Goal: Task Accomplishment & Management: Complete application form

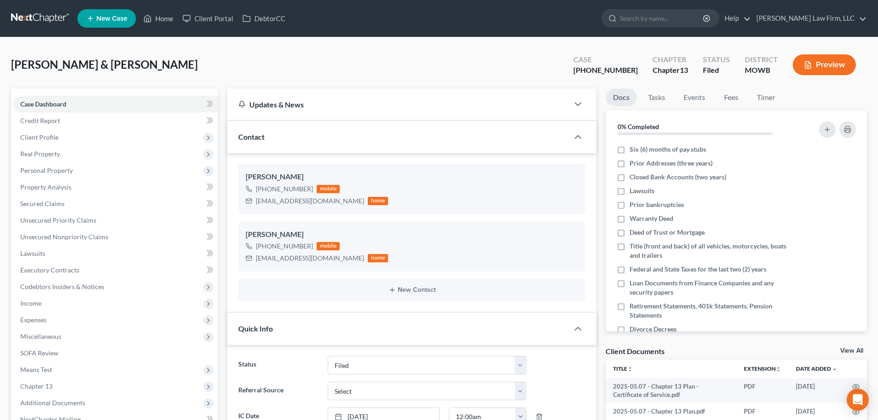
select select "3"
select select "0"
click at [163, 16] on link "Home" at bounding box center [158, 18] width 39 height 17
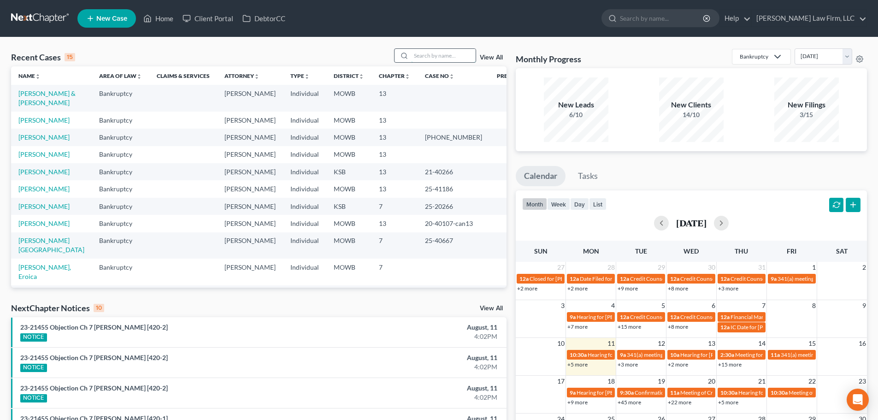
click at [424, 56] on input "search" at bounding box center [443, 55] width 64 height 13
type input "[PERSON_NAME]"
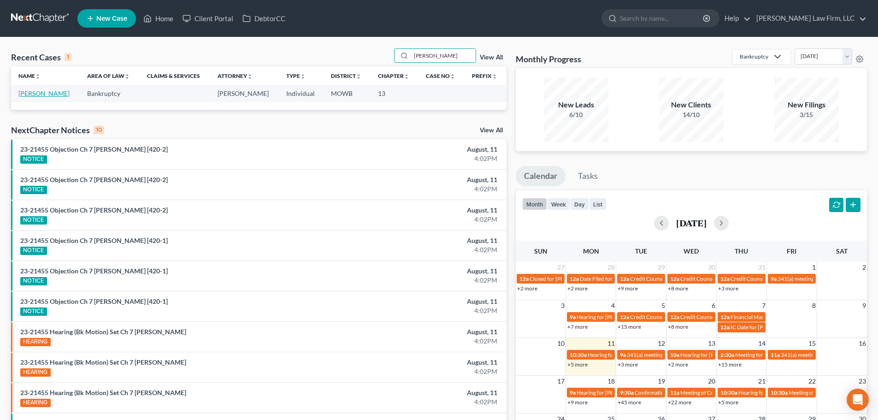
click at [41, 90] on link "[PERSON_NAME]" at bounding box center [43, 93] width 51 height 8
select select "4"
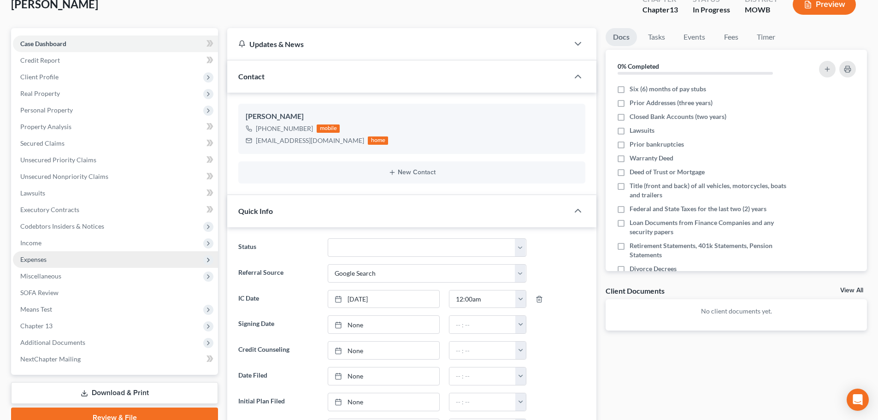
scroll to position [46, 0]
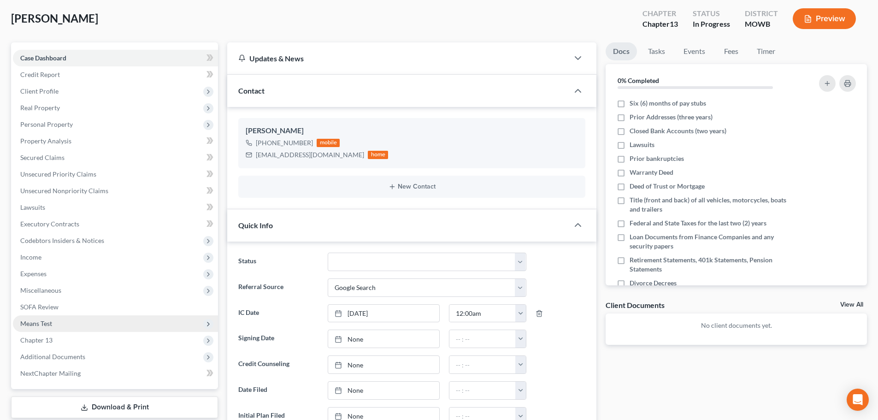
click at [47, 321] on span "Means Test" at bounding box center [36, 323] width 32 height 8
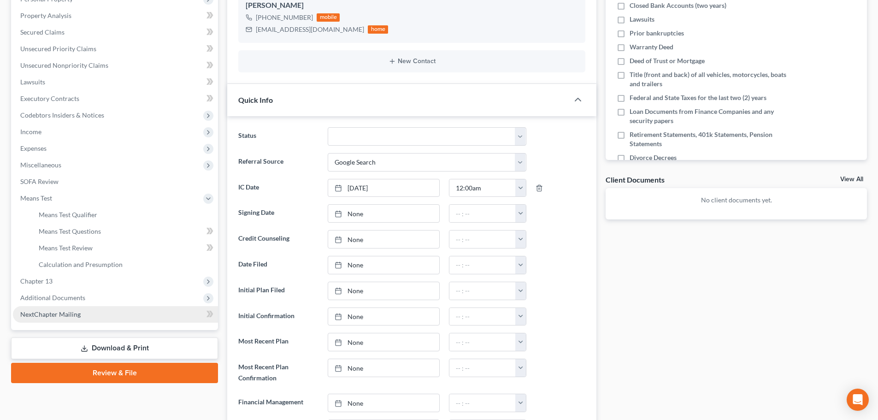
scroll to position [184, 0]
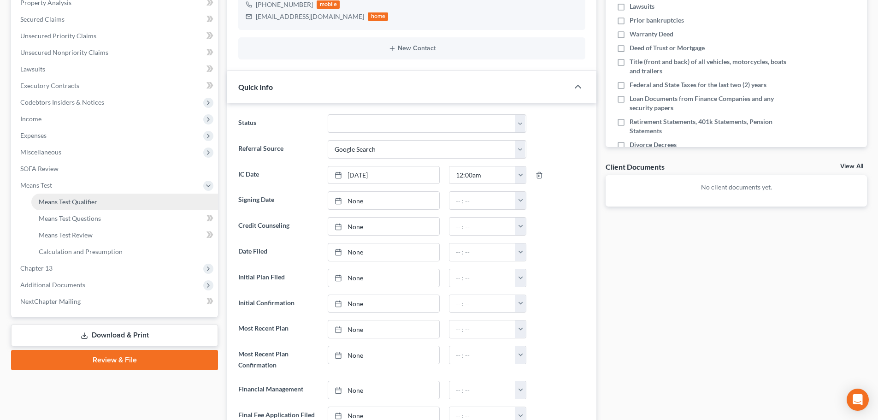
click at [90, 196] on link "Means Test Qualifier" at bounding box center [124, 201] width 187 height 17
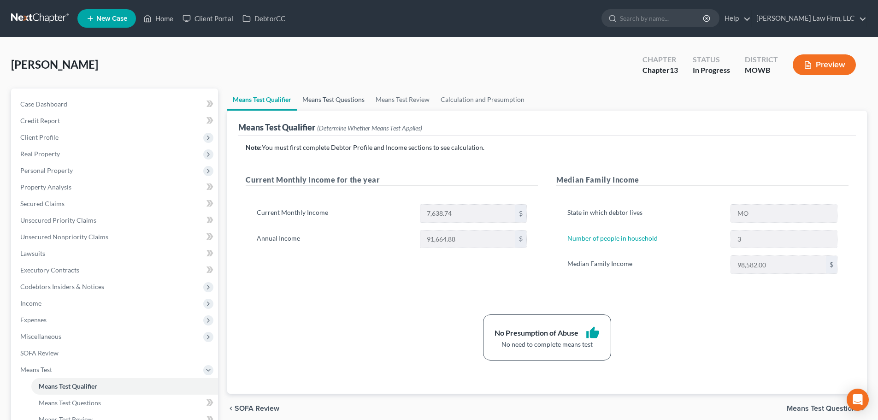
click at [338, 96] on link "Means Test Questions" at bounding box center [333, 99] width 73 height 22
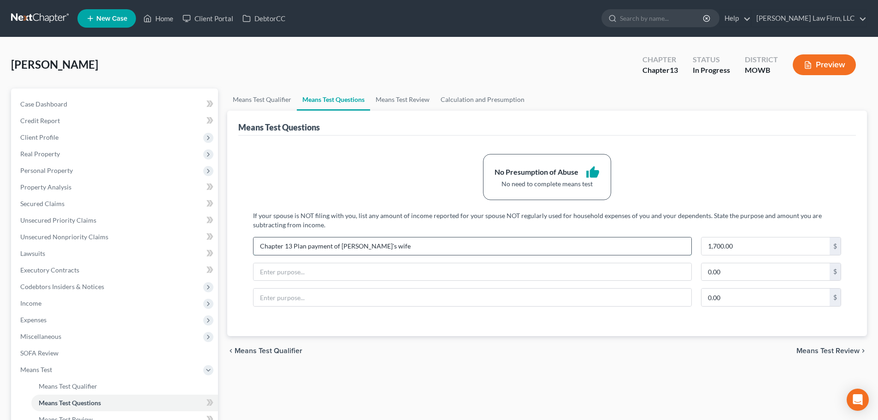
click at [403, 246] on input "Chapter 13 Plan payment of [PERSON_NAME]'s wife" at bounding box center [472, 246] width 438 height 18
click at [164, 16] on link "Home" at bounding box center [158, 18] width 39 height 17
